Goal: Communication & Community: Answer question/provide support

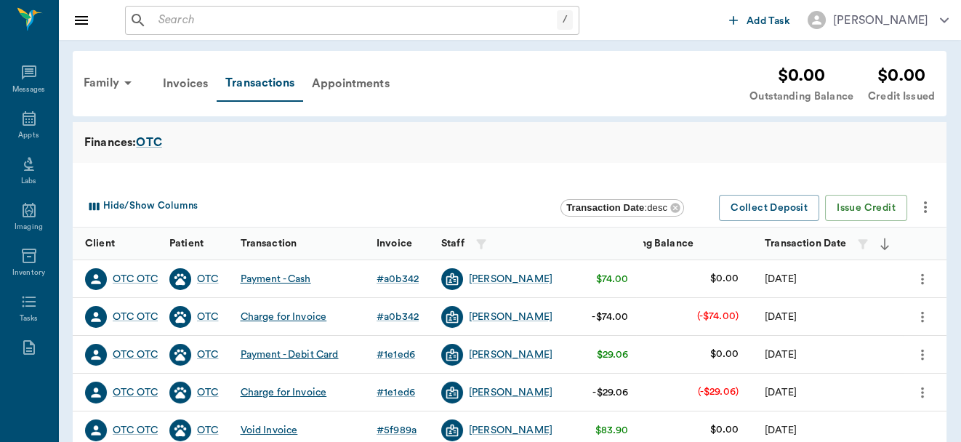
click at [182, 6] on div "/ ​" at bounding box center [352, 20] width 454 height 29
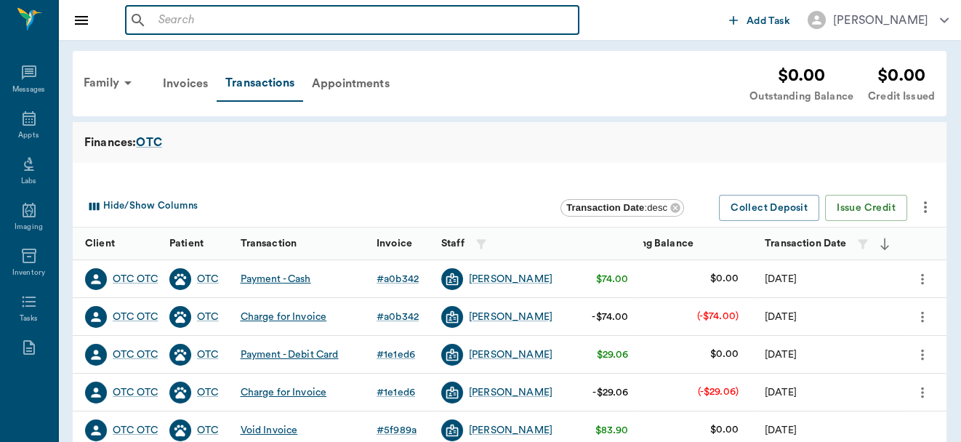
click at [182, 6] on div "​" at bounding box center [352, 20] width 454 height 29
click at [179, 16] on input "text" at bounding box center [363, 20] width 420 height 20
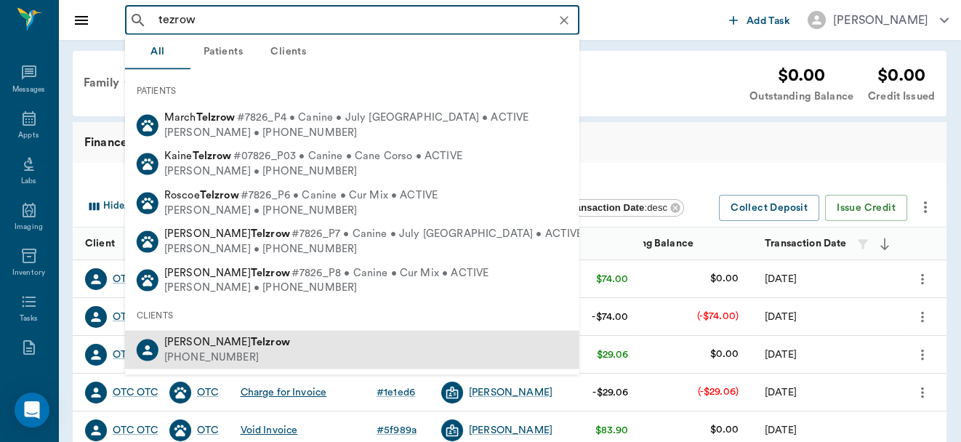
click at [222, 351] on div "[PHONE_NUMBER]" at bounding box center [227, 356] width 126 height 15
type input "tezrow"
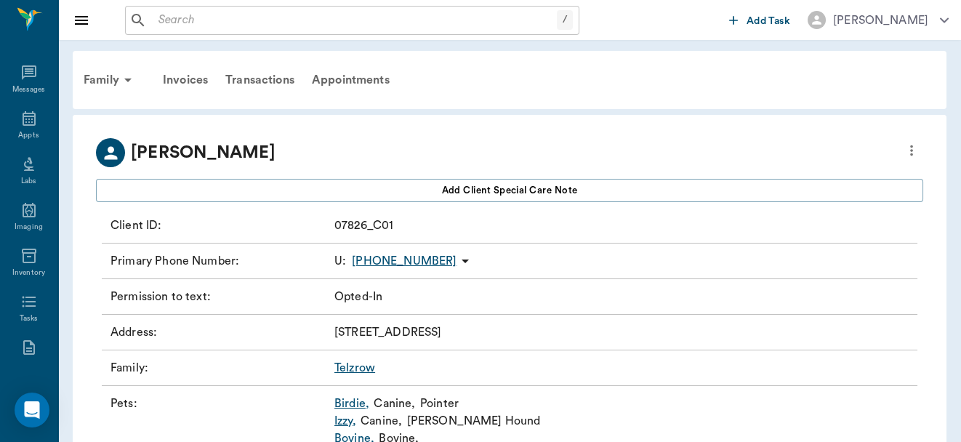
click at [354, 365] on link "Telzrow" at bounding box center [354, 368] width 41 height 12
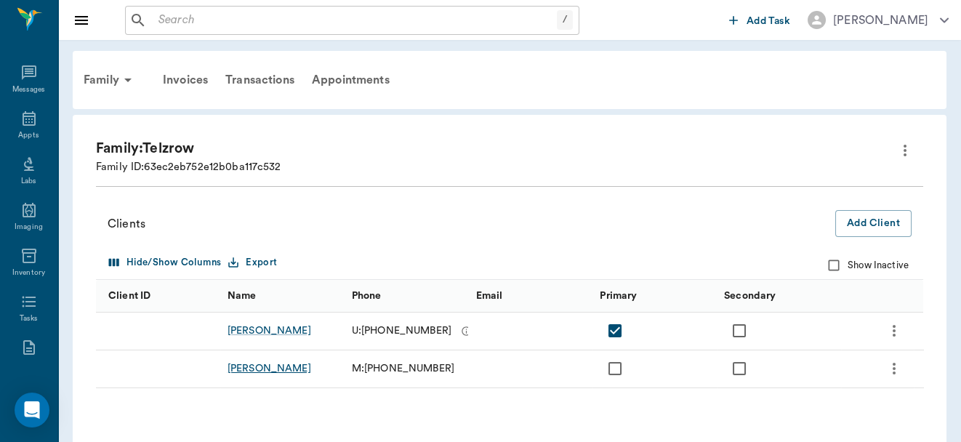
click at [272, 362] on div "[PERSON_NAME]" at bounding box center [269, 368] width 84 height 15
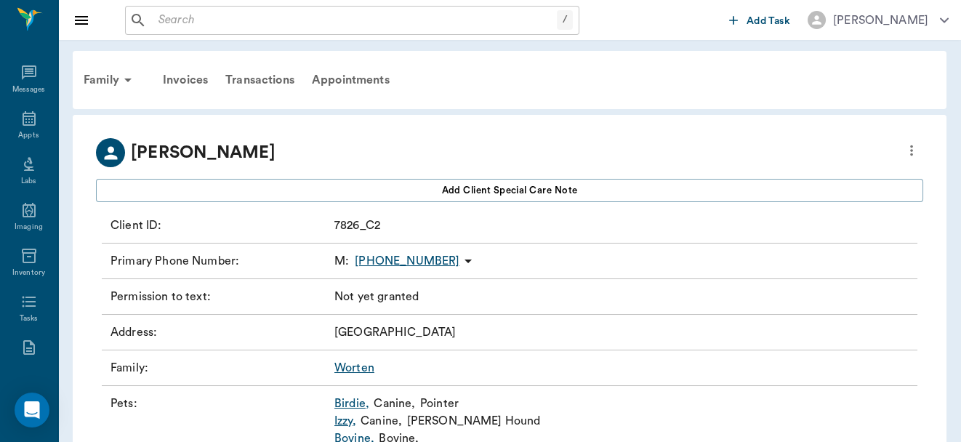
click at [348, 401] on link "Birdie ," at bounding box center [351, 403] width 35 height 17
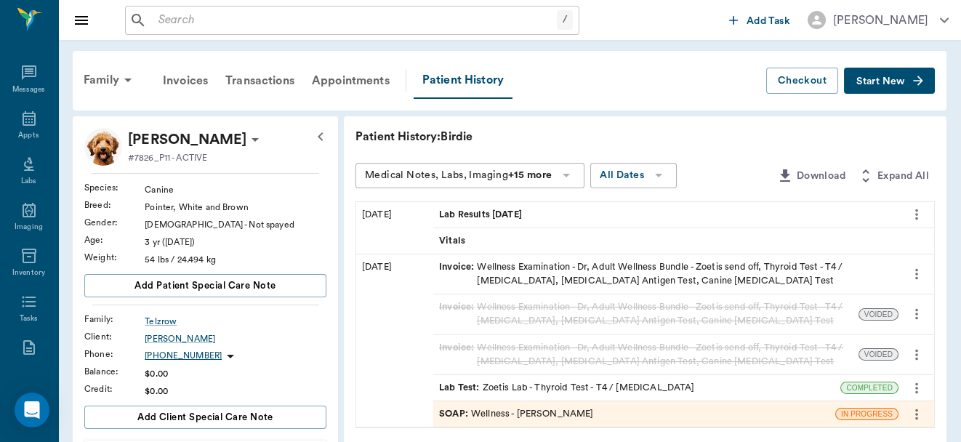
click at [902, 81] on span "Start New" at bounding box center [880, 81] width 49 height 0
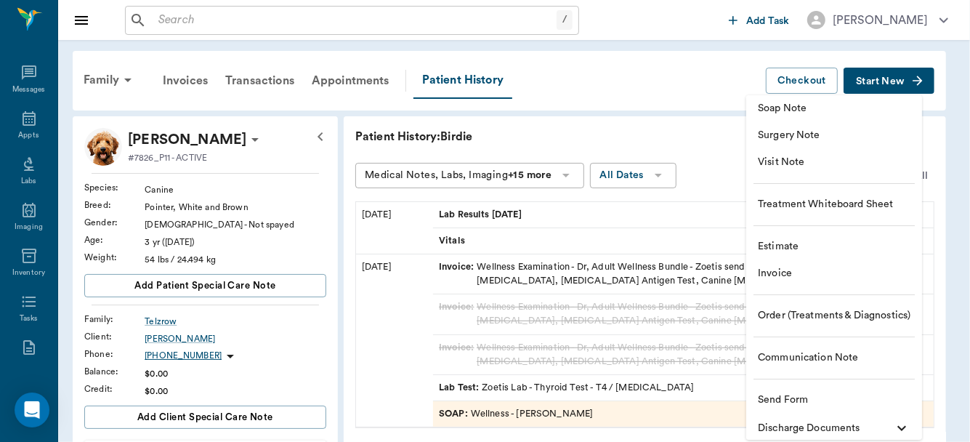
click at [829, 357] on span "Communication Note" at bounding box center [834, 357] width 153 height 15
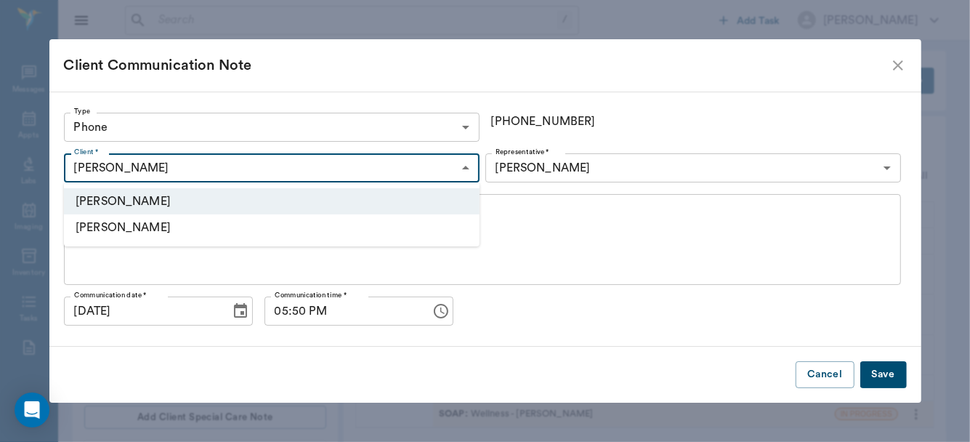
click at [389, 223] on li "[PERSON_NAME]" at bounding box center [272, 227] width 416 height 26
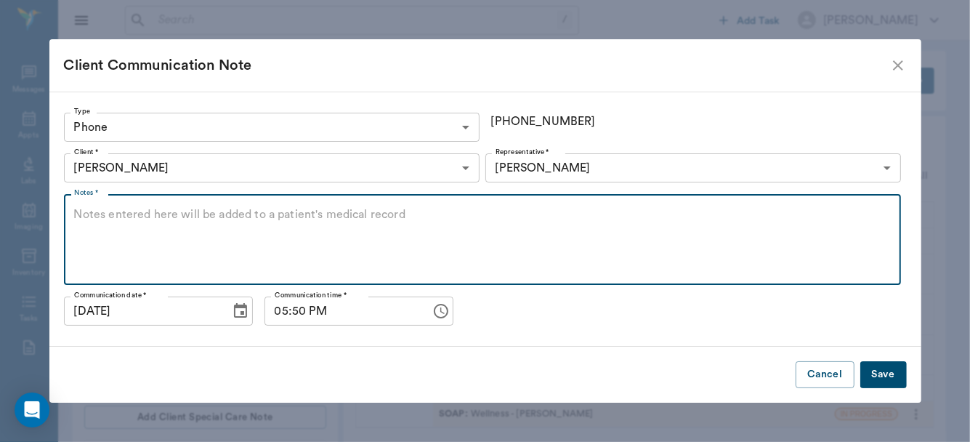
click at [362, 222] on textarea "Notes *" at bounding box center [482, 239] width 817 height 67
type textarea "Called and told [MEDICAL_DATA] test was negative"
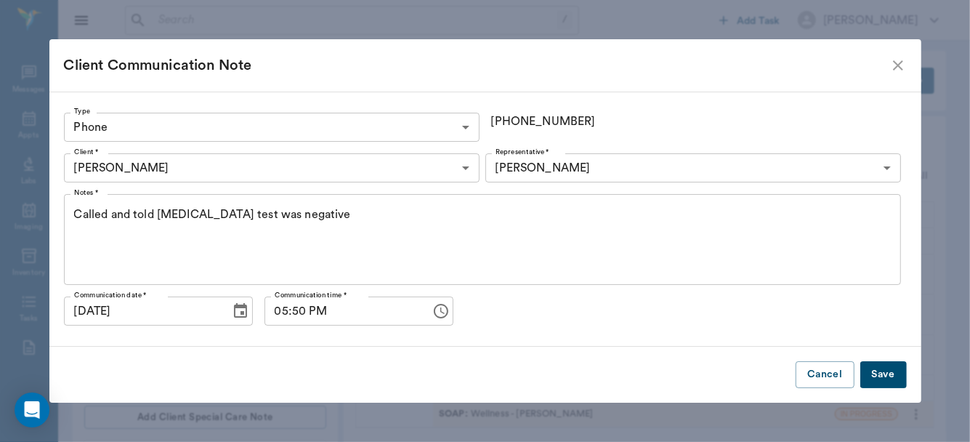
click at [876, 373] on button "Save" at bounding box center [883, 374] width 47 height 27
